Goal: Task Accomplishment & Management: Use online tool/utility

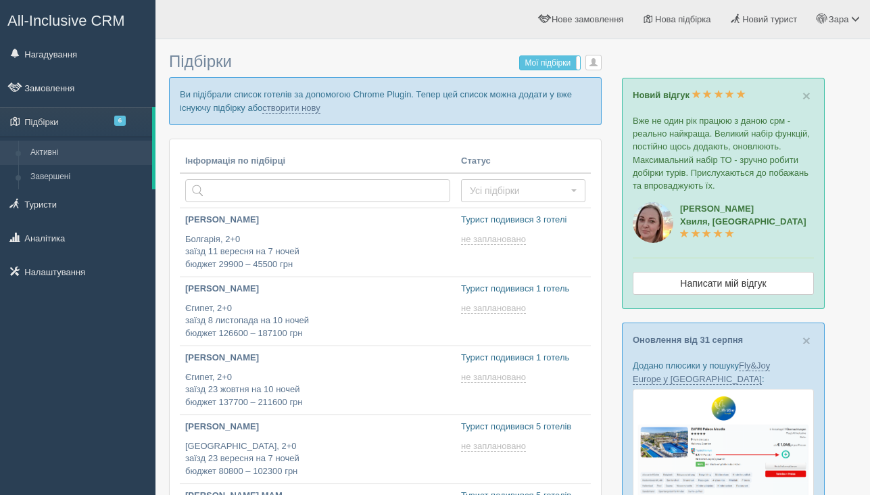
click at [324, 113] on p "Ви підібрали список готелів за допомогою Chrome Plugin. Тепер цей список можна …" at bounding box center [385, 100] width 432 height 47
click at [320, 108] on link "створити нову" at bounding box center [290, 108] width 57 height 11
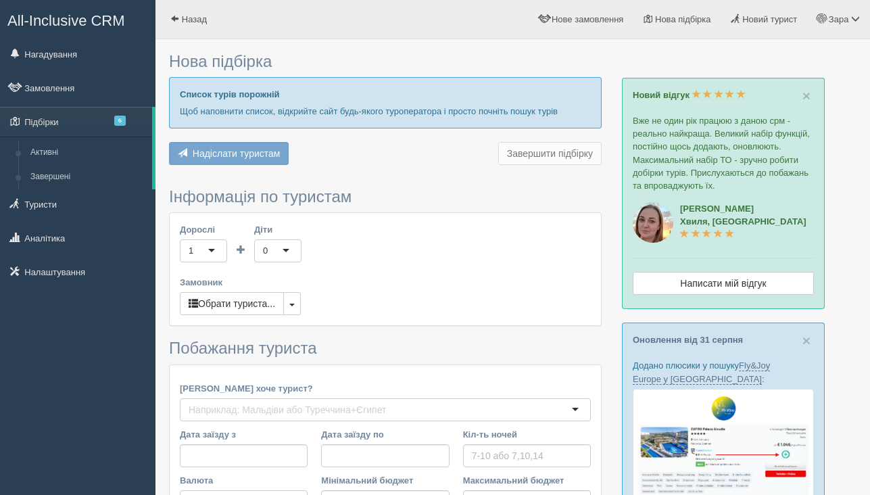
type input "11"
type input "146300"
type input "174000"
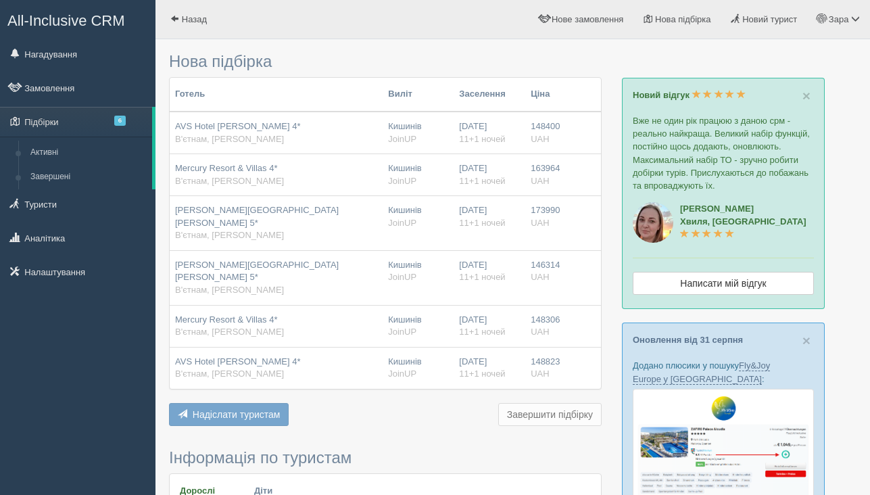
click at [207, 409] on span "Надіслати туристам" at bounding box center [237, 414] width 88 height 11
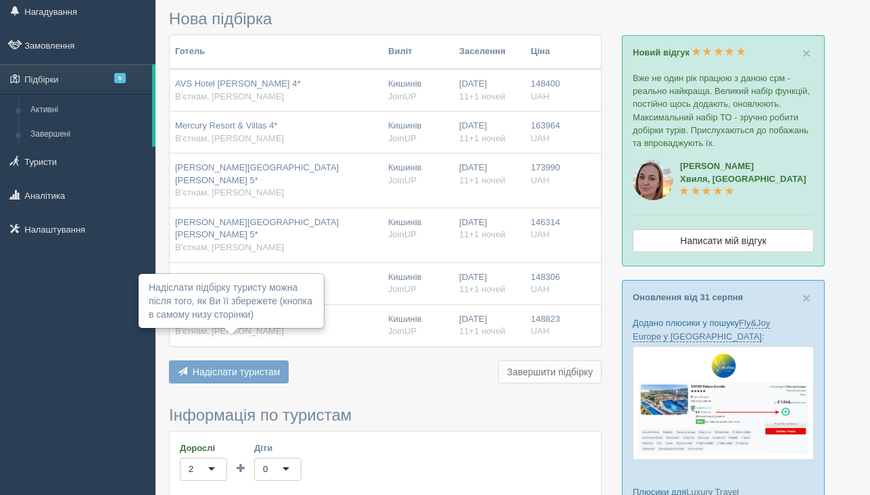
scroll to position [91, 0]
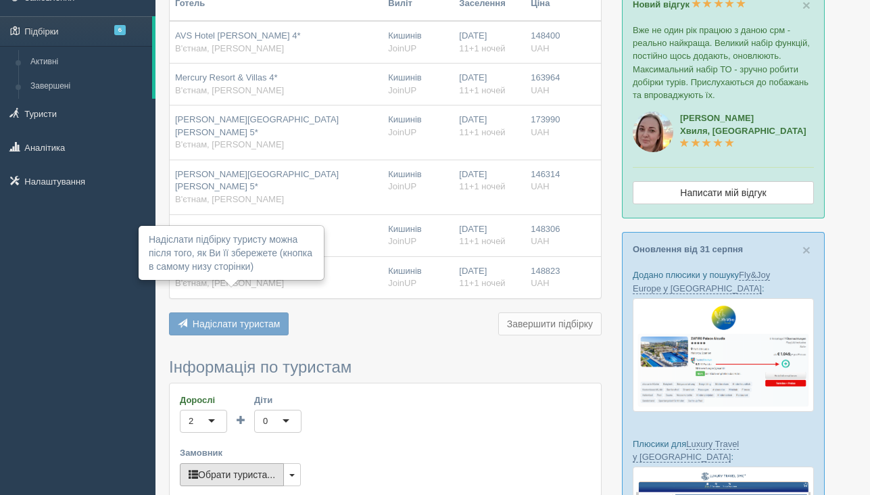
click at [211, 463] on button "Обрати туриста..." at bounding box center [232, 474] width 104 height 23
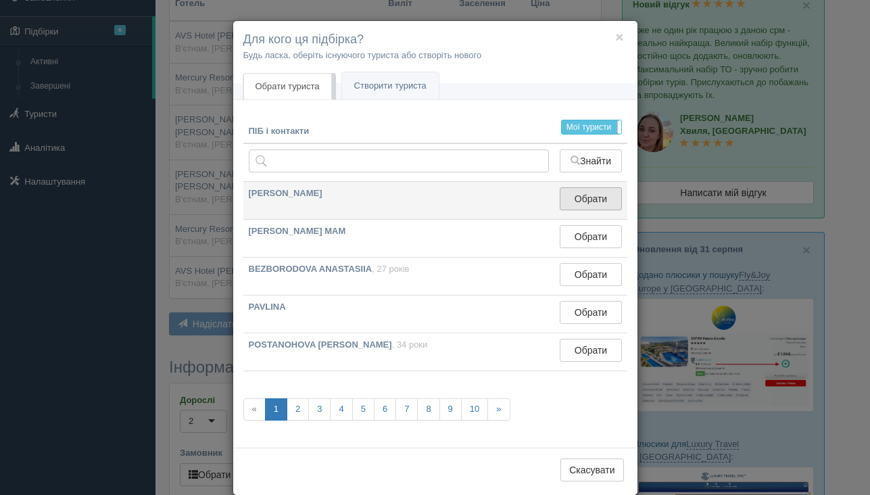
click at [589, 201] on button "Обрати" at bounding box center [589, 198] width 61 height 23
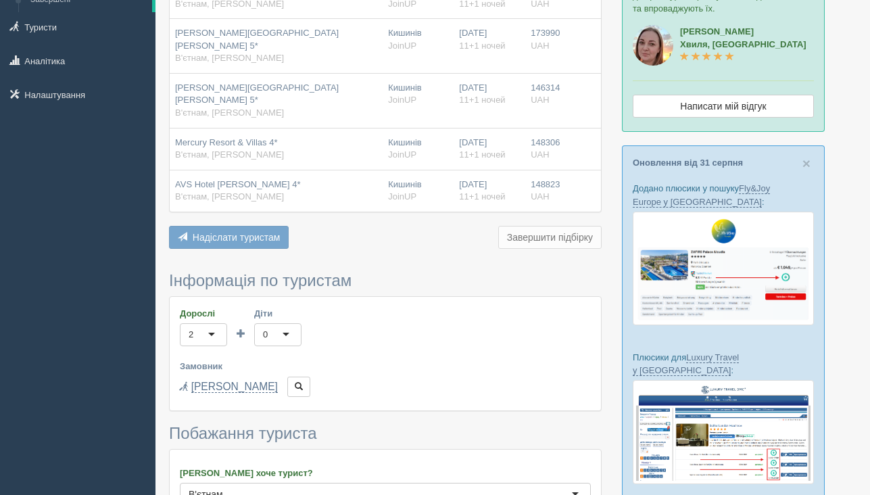
scroll to position [199, 0]
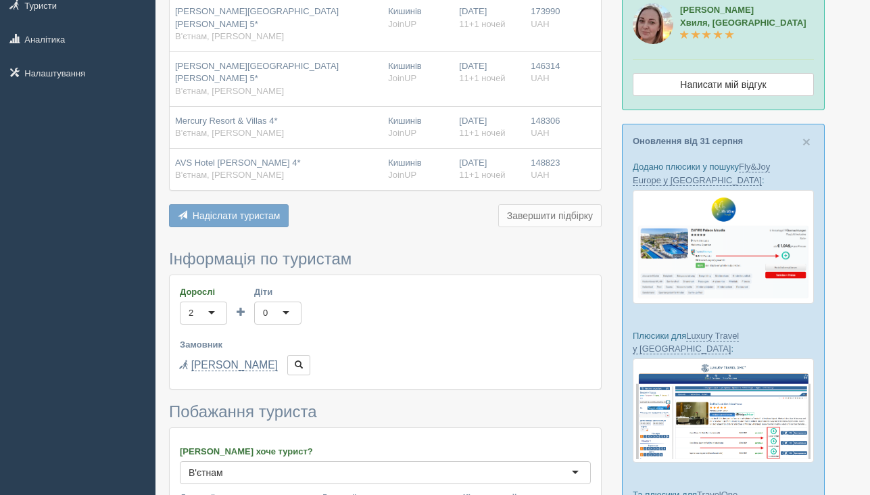
click at [250, 210] on span "Надіслати туристам" at bounding box center [237, 215] width 88 height 11
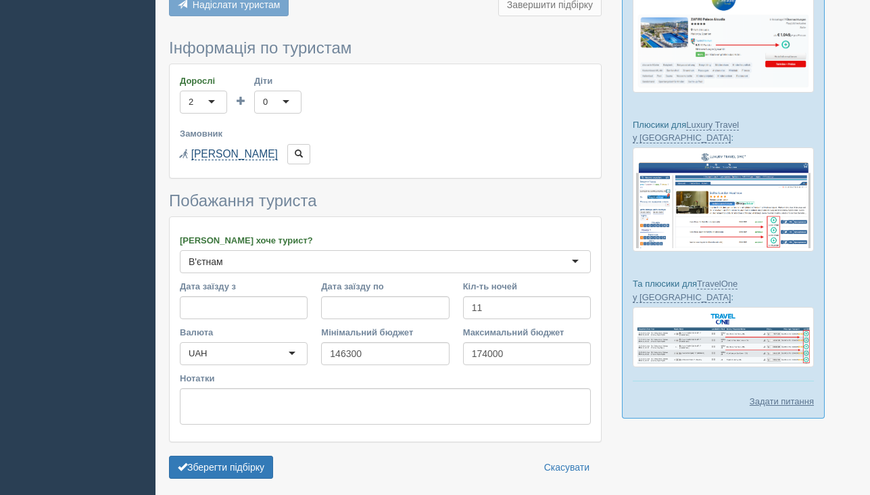
scroll to position [436, 0]
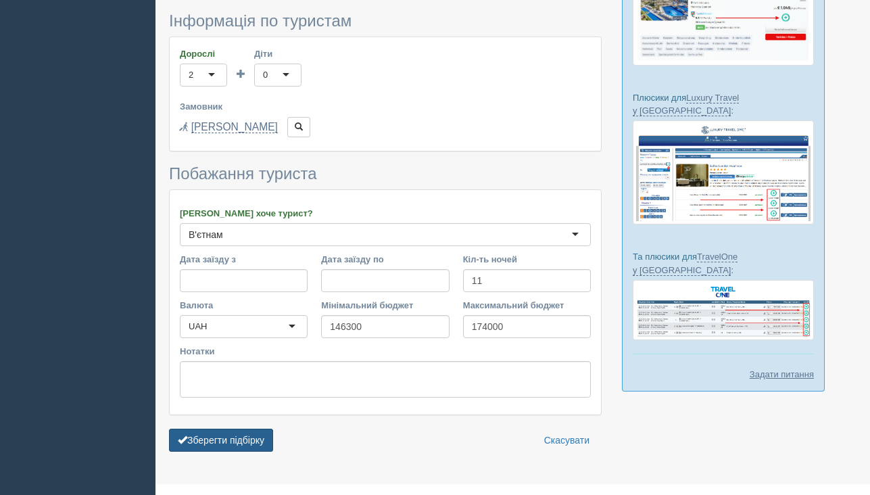
click at [232, 428] on button "Зберегти підбірку" at bounding box center [221, 439] width 104 height 23
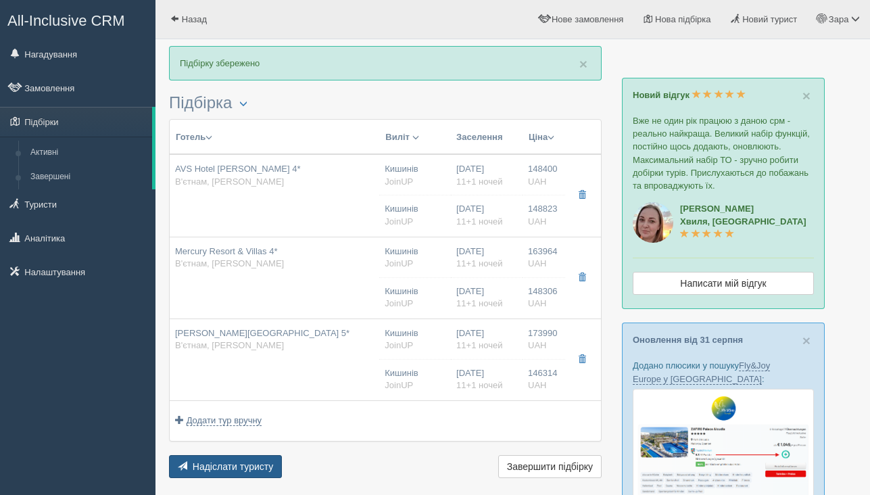
click at [229, 471] on span "Надіслати туристу" at bounding box center [233, 466] width 81 height 11
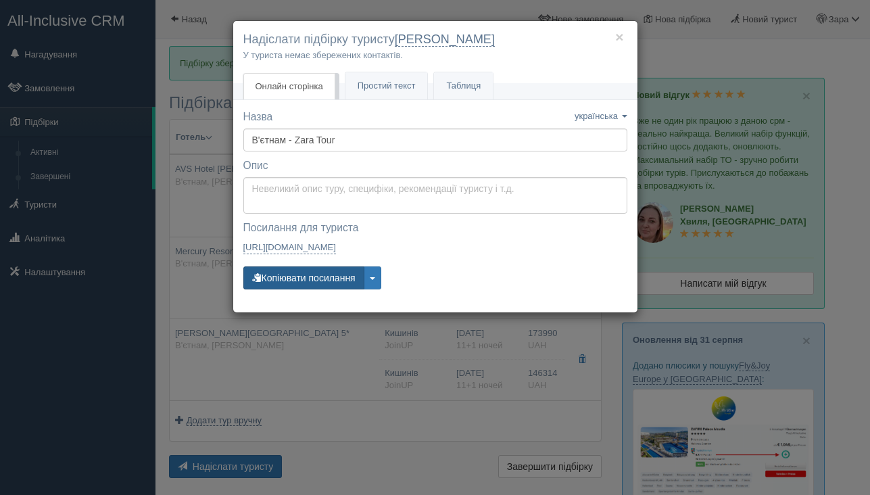
click at [309, 278] on button "Копіювати посилання" at bounding box center [303, 277] width 121 height 23
click at [301, 369] on div "× Надіслати підбірку туристу [PERSON_NAME] У туриста немає збережених контактів…" at bounding box center [435, 247] width 870 height 495
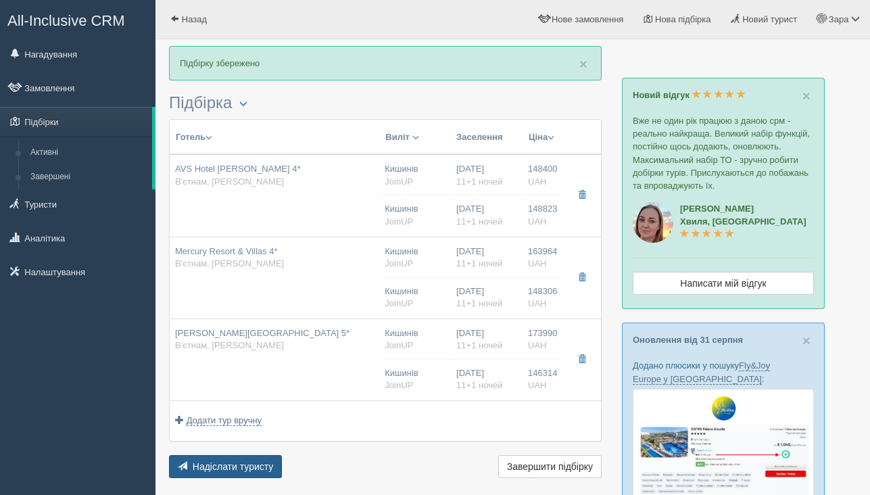
click at [249, 466] on span "Надіслати туристу" at bounding box center [233, 466] width 81 height 11
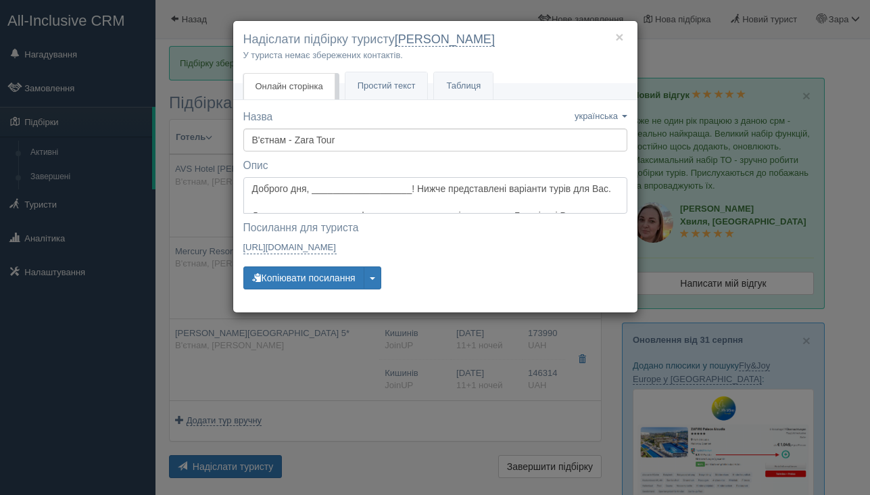
click at [354, 186] on textarea "Доброго дня, ___________________! Нижче представлені варіанти турів для Вас. Дл…" at bounding box center [435, 195] width 384 height 36
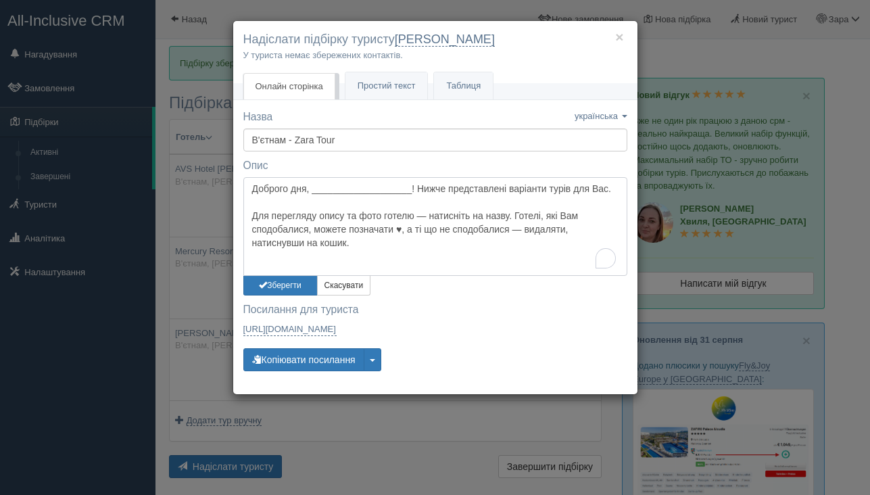
drag, startPoint x: 249, startPoint y: 189, endPoint x: 363, endPoint y: 273, distance: 141.1
click at [363, 273] on textarea "Доброго дня, ___________________! Нижче представлені варіанти турів для Вас. Дл…" at bounding box center [435, 226] width 384 height 99
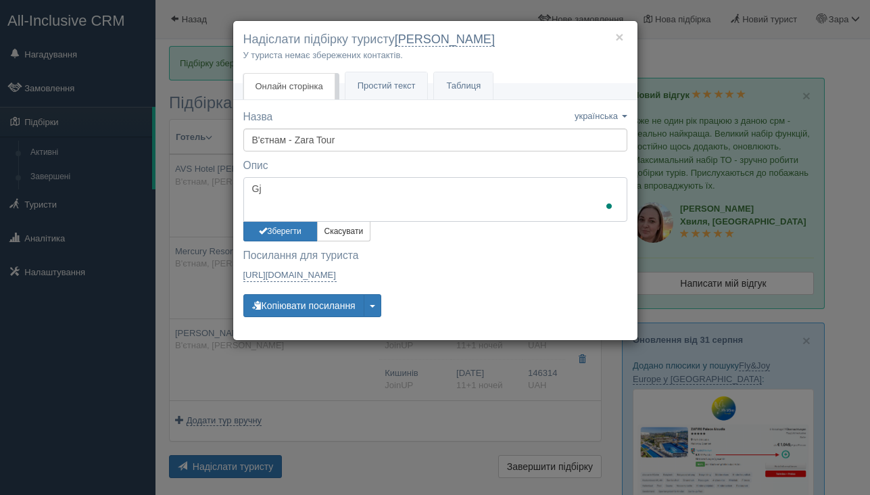
type textarea "G"
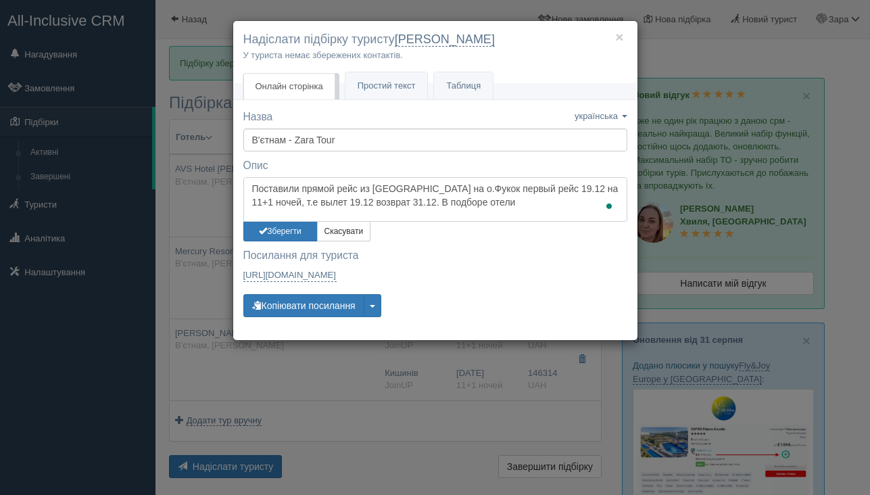
click at [501, 205] on textarea "Поставили прямой рейс из [GEOGRAPHIC_DATA] на о.Фукок первый рейс 19.12 на 11+1…" at bounding box center [435, 199] width 384 height 45
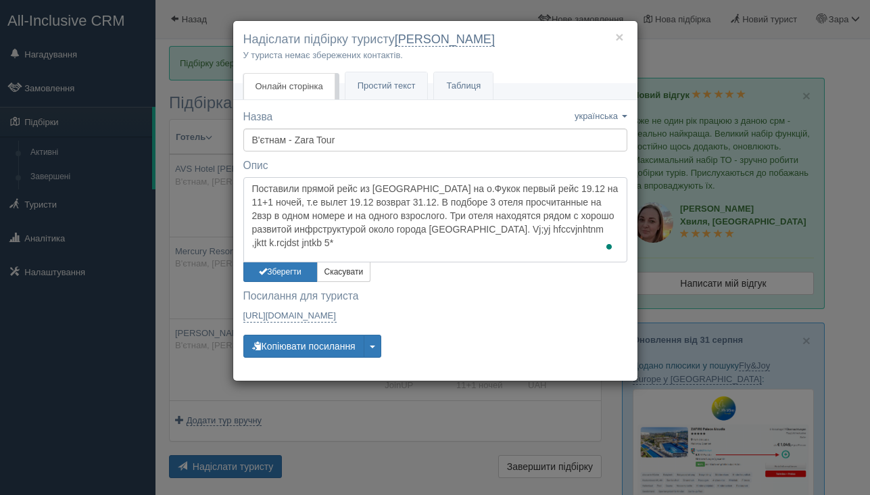
drag, startPoint x: 479, startPoint y: 228, endPoint x: 470, endPoint y: 251, distance: 24.0
click at [470, 251] on textarea "Поставили прямой рейс из [GEOGRAPHIC_DATA] на о.Фукок первый рейс 19.12 на 11+1…" at bounding box center [435, 219] width 384 height 85
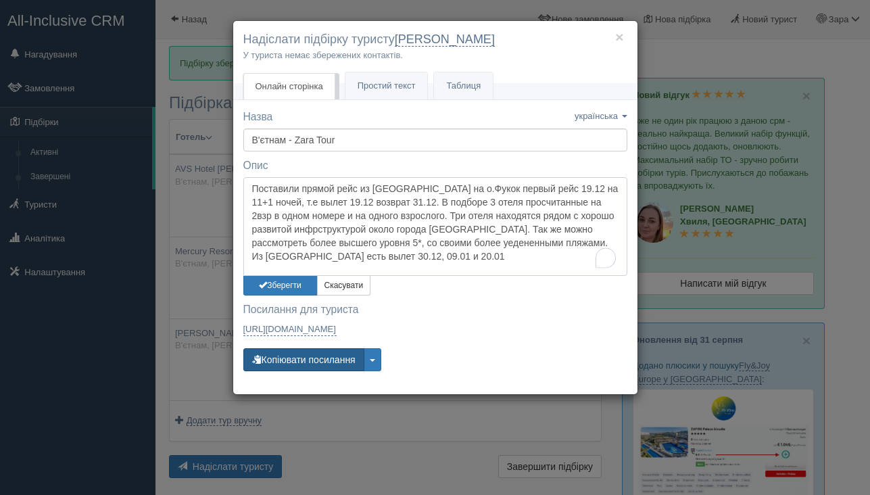
type textarea "Поставили прямой рейс из [GEOGRAPHIC_DATA] на о.Фукок первый рейс 19.12 на 11+1…"
click at [328, 356] on button "Копіювати посилання" at bounding box center [303, 359] width 121 height 23
